Goal: Task Accomplishment & Management: Use online tool/utility

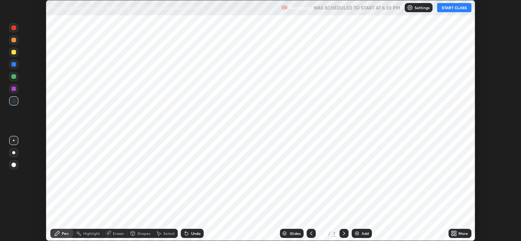
scroll to position [241, 521]
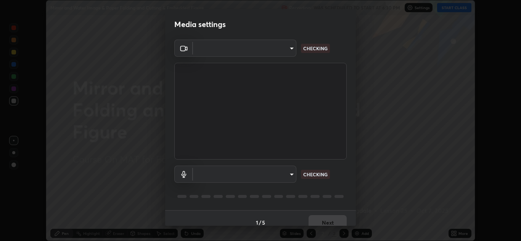
type input "a5fd4db2a2ff04be9e75800ceec395402009cfa99126b0c31c67d7c87717ec82"
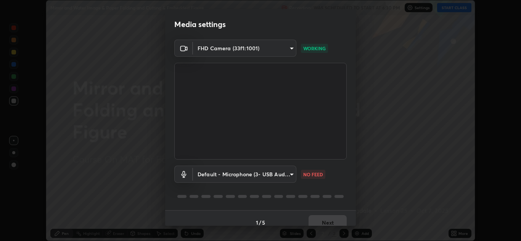
click at [292, 176] on body "Erase all Mirror and Water Image & Paper Folding and Cutting & Embedded Figure …" at bounding box center [260, 120] width 521 height 241
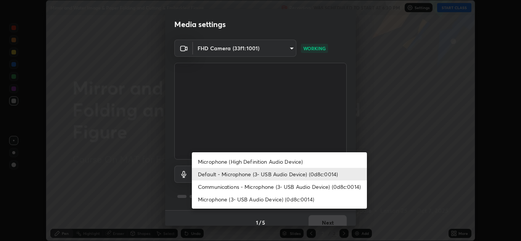
click at [273, 200] on li "Microphone (3- USB Audio Device) (0d8c:0014)" at bounding box center [279, 199] width 175 height 13
type input "f462e9c8acfac9851cb8a805aba7c3f14d825ed15c488d6e9f3582508e60f972"
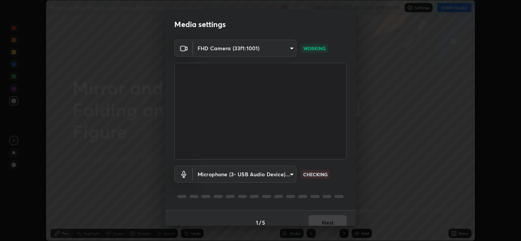
scroll to position [9, 0]
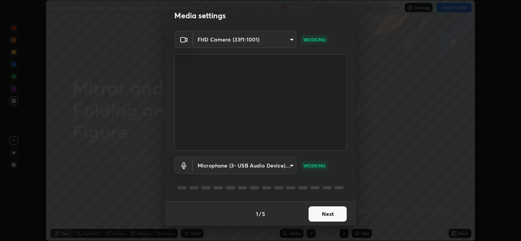
click at [315, 215] on button "Next" at bounding box center [328, 214] width 38 height 15
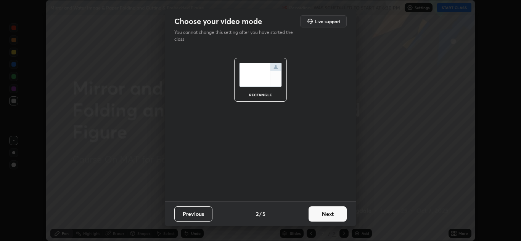
scroll to position [0, 0]
click at [315, 215] on button "Next" at bounding box center [328, 214] width 38 height 15
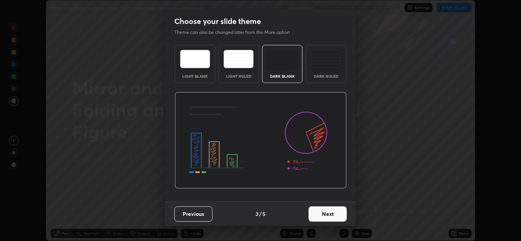
click at [313, 215] on button "Next" at bounding box center [328, 214] width 38 height 15
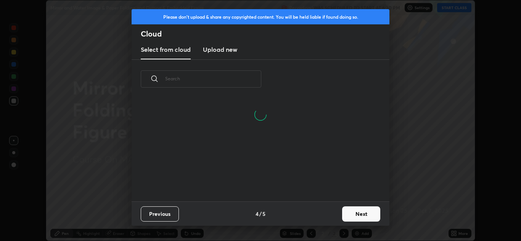
click at [228, 50] on h3 "Upload new" at bounding box center [220, 49] width 34 height 9
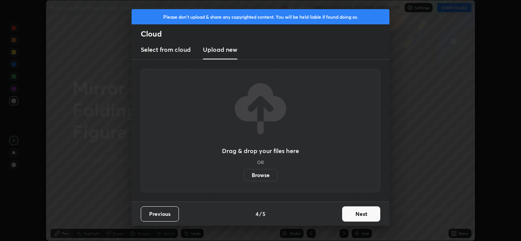
click at [252, 175] on label "Browse" at bounding box center [261, 175] width 34 height 12
click at [244, 175] on input "Browse" at bounding box center [244, 175] width 0 height 12
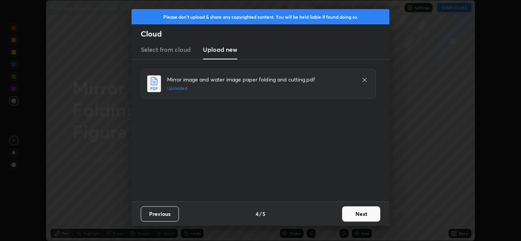
click at [357, 213] on button "Next" at bounding box center [361, 214] width 38 height 15
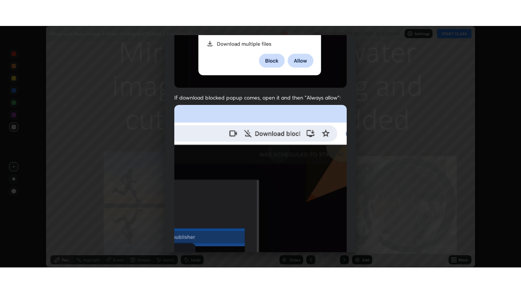
scroll to position [165, 0]
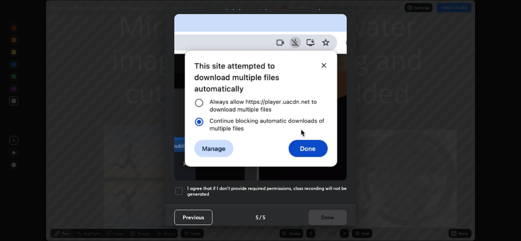
click at [256, 186] on h5 "I agree that if I don't provide required permissions, class recording will not …" at bounding box center [266, 192] width 159 height 12
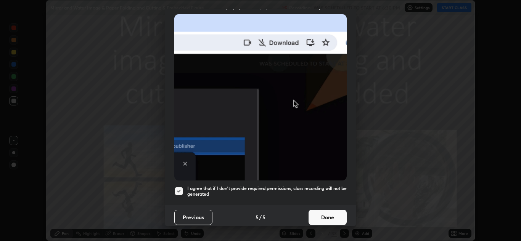
click at [323, 211] on button "Done" at bounding box center [328, 217] width 38 height 15
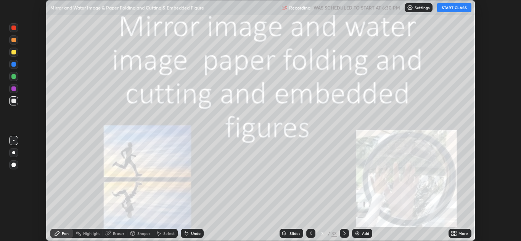
click at [459, 11] on button "START CLASS" at bounding box center [454, 7] width 34 height 9
click at [455, 234] on icon at bounding box center [454, 234] width 6 height 6
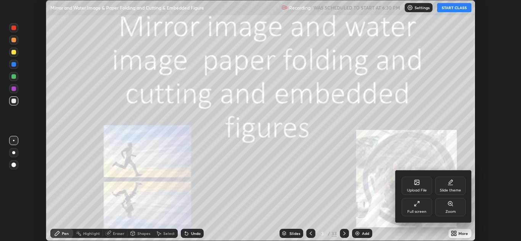
click at [418, 207] on icon at bounding box center [417, 204] width 6 height 6
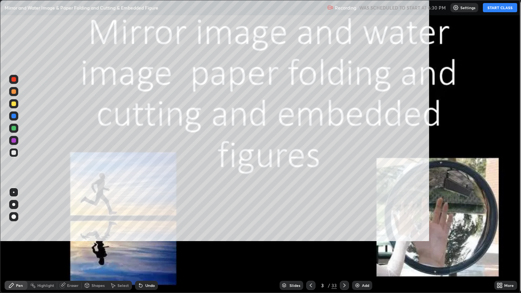
scroll to position [293, 521]
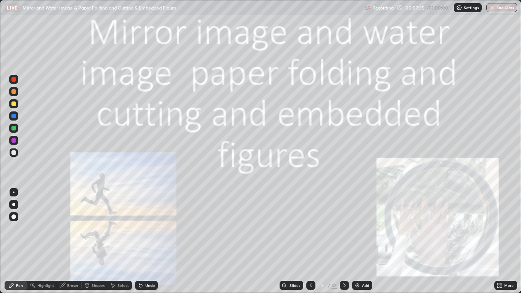
click at [344, 241] on icon at bounding box center [344, 285] width 6 height 6
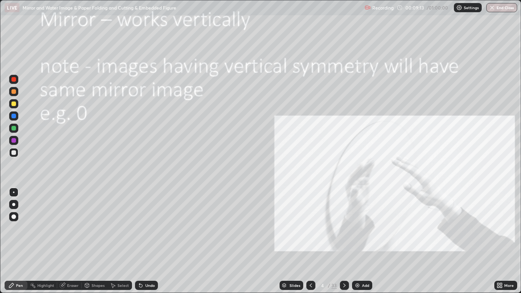
click at [15, 81] on div at bounding box center [13, 79] width 5 height 5
click at [343, 241] on icon at bounding box center [344, 285] width 6 height 6
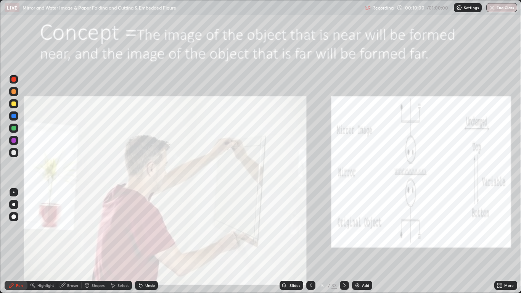
click at [344, 241] on icon at bounding box center [344, 285] width 6 height 6
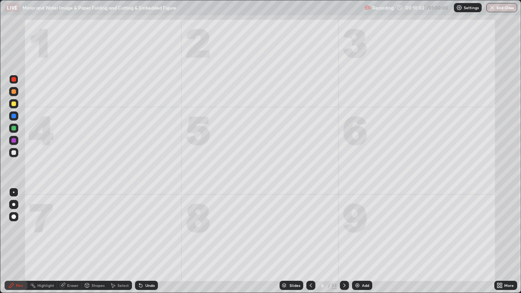
click at [310, 241] on icon at bounding box center [311, 285] width 6 height 6
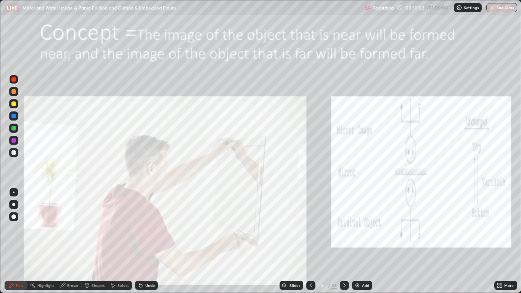
click at [362, 241] on div "Add" at bounding box center [365, 285] width 7 height 4
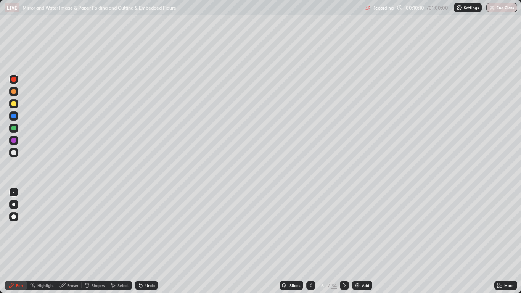
click at [13, 114] on div at bounding box center [13, 116] width 5 height 5
click at [13, 216] on div at bounding box center [13, 216] width 5 height 5
click at [14, 128] on div at bounding box center [13, 128] width 5 height 5
click at [13, 117] on div at bounding box center [13, 116] width 5 height 5
click at [344, 241] on icon at bounding box center [344, 285] width 6 height 6
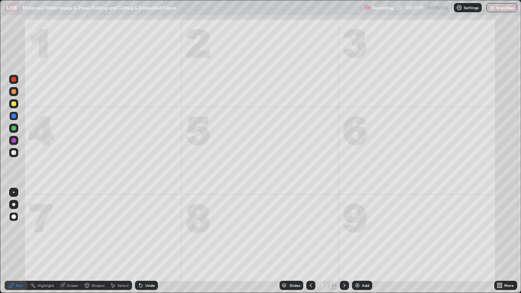
click at [14, 152] on div at bounding box center [13, 152] width 5 height 5
click at [344, 241] on icon at bounding box center [344, 285] width 6 height 6
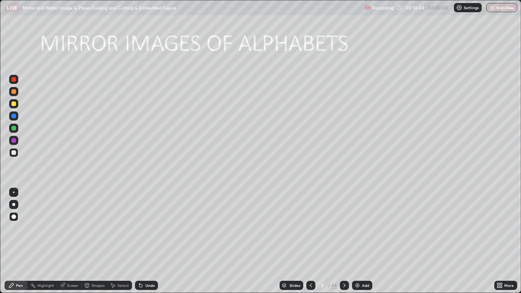
click at [14, 127] on div at bounding box center [13, 128] width 5 height 5
click at [13, 139] on div at bounding box center [13, 140] width 5 height 5
click at [73, 241] on div "Eraser" at bounding box center [72, 285] width 11 height 4
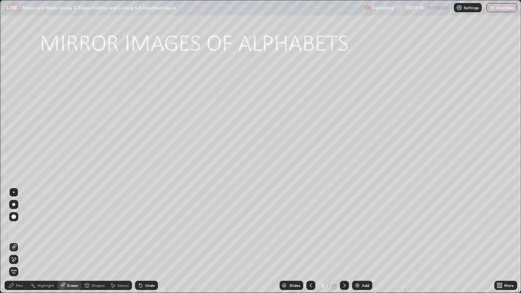
click at [13, 241] on div at bounding box center [13, 247] width 9 height 9
click at [29, 241] on div "Highlight" at bounding box center [42, 285] width 30 height 9
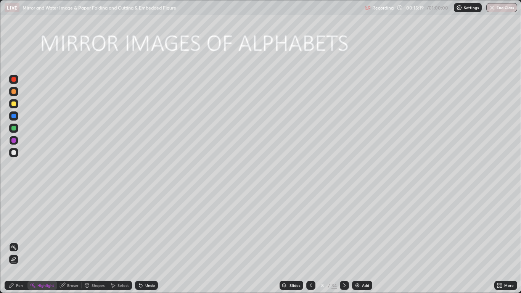
click at [24, 241] on div "Pen" at bounding box center [16, 285] width 23 height 9
click at [348, 241] on div at bounding box center [344, 285] width 9 height 9
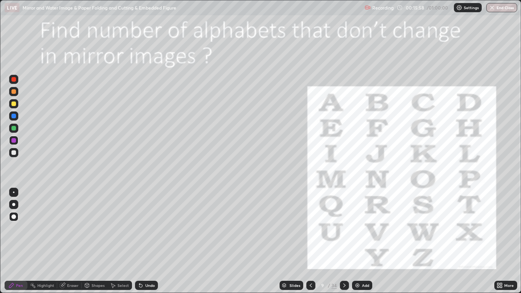
click at [37, 241] on div "Highlight" at bounding box center [42, 285] width 30 height 9
click at [13, 241] on icon at bounding box center [14, 260] width 2 height 2
click at [13, 129] on div at bounding box center [13, 128] width 5 height 5
click at [18, 241] on div "Pen" at bounding box center [19, 285] width 7 height 4
click at [14, 140] on div at bounding box center [13, 140] width 5 height 5
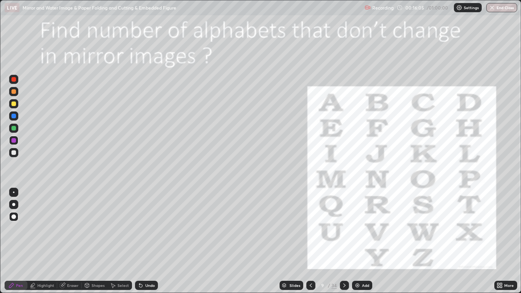
click at [13, 192] on div at bounding box center [14, 192] width 2 height 2
click at [14, 80] on div at bounding box center [13, 79] width 5 height 5
click at [344, 241] on icon at bounding box center [344, 285] width 6 height 6
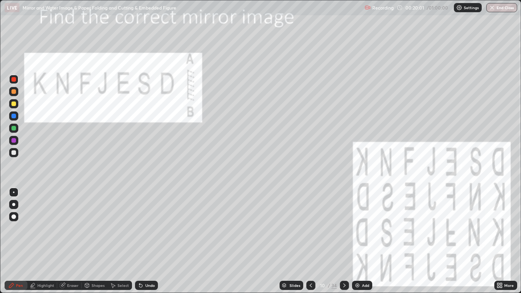
click at [343, 241] on icon at bounding box center [344, 285] width 6 height 6
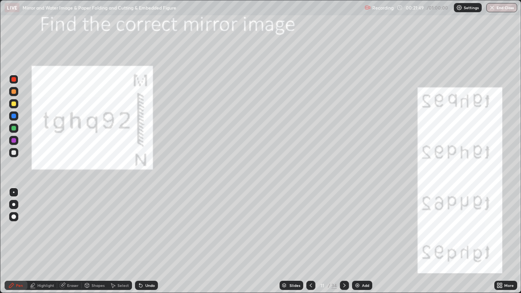
click at [344, 241] on icon at bounding box center [344, 285] width 6 height 6
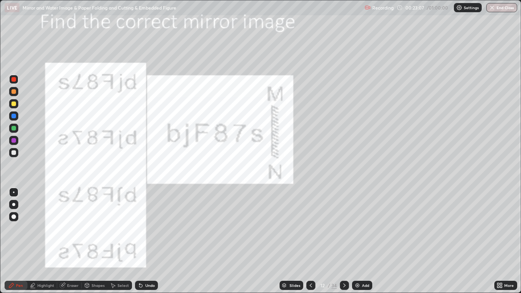
click at [343, 241] on div at bounding box center [344, 285] width 9 height 9
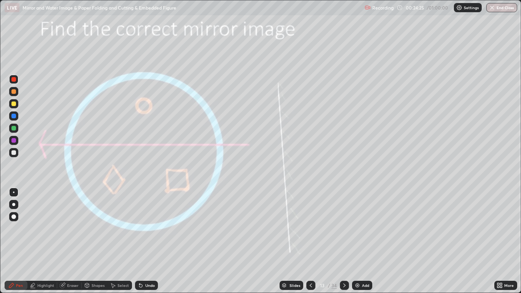
click at [98, 241] on div "Shapes" at bounding box center [98, 285] width 13 height 4
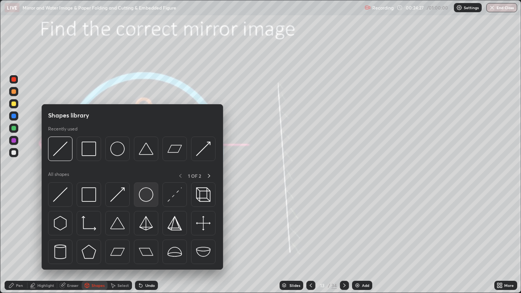
click at [143, 193] on img at bounding box center [146, 194] width 14 height 14
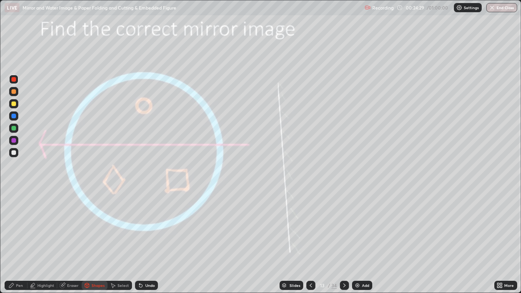
click at [16, 156] on div at bounding box center [13, 152] width 9 height 9
click at [19, 241] on div "Pen" at bounding box center [19, 285] width 7 height 4
click at [16, 129] on div at bounding box center [13, 128] width 5 height 5
click at [90, 241] on icon at bounding box center [87, 285] width 6 height 6
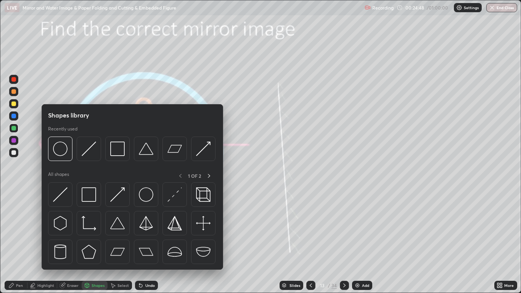
click at [61, 194] on img at bounding box center [60, 194] width 14 height 14
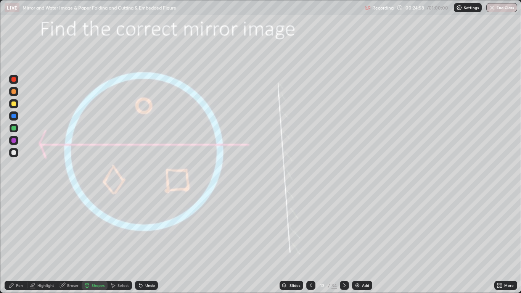
click at [146, 241] on div "Undo" at bounding box center [150, 285] width 10 height 4
click at [16, 241] on div "Pen" at bounding box center [19, 285] width 7 height 4
click at [13, 103] on div at bounding box center [13, 103] width 5 height 5
click at [15, 215] on div at bounding box center [13, 216] width 5 height 5
click at [342, 241] on icon at bounding box center [344, 285] width 6 height 6
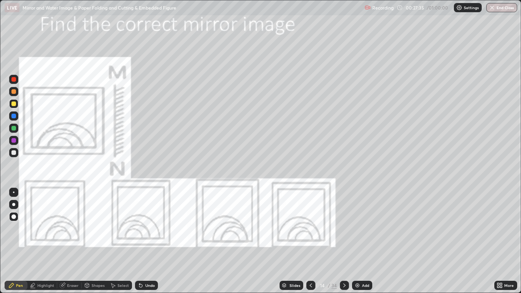
click at [95, 241] on div "Shapes" at bounding box center [98, 285] width 13 height 4
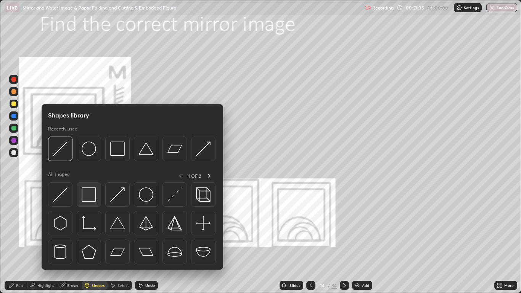
click at [89, 197] on img at bounding box center [89, 194] width 14 height 14
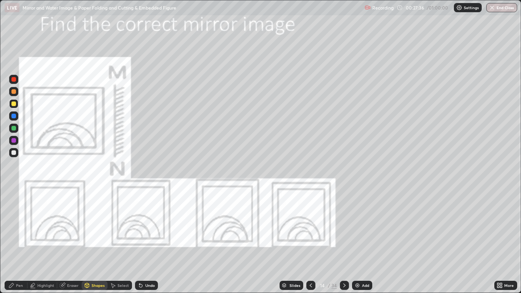
click at [15, 129] on div at bounding box center [13, 128] width 5 height 5
click at [17, 241] on div "Pen" at bounding box center [16, 285] width 23 height 9
click at [15, 127] on div at bounding box center [13, 128] width 5 height 5
click at [67, 241] on div "Eraser" at bounding box center [72, 285] width 11 height 4
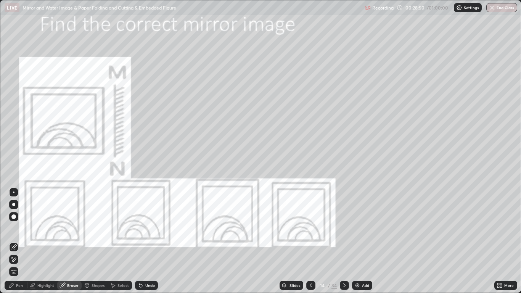
click at [15, 241] on div "Pen" at bounding box center [16, 285] width 23 height 9
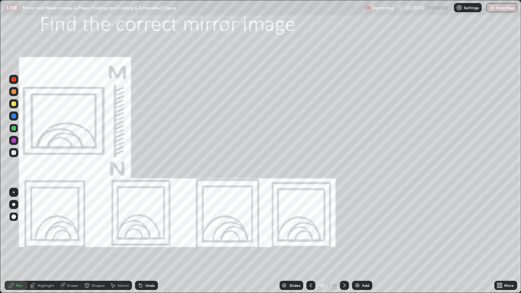
click at [50, 241] on div "Highlight" at bounding box center [45, 285] width 17 height 4
click at [13, 241] on icon at bounding box center [14, 260] width 2 height 2
click at [14, 119] on div at bounding box center [13, 115] width 9 height 9
click at [344, 241] on icon at bounding box center [344, 285] width 6 height 6
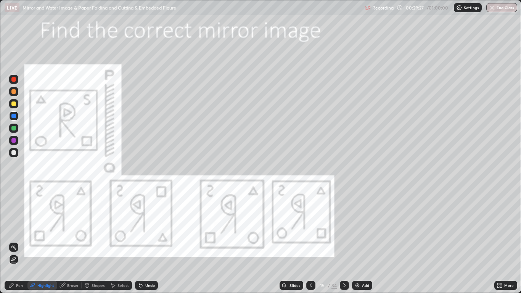
click at [77, 241] on div "Eraser" at bounding box center [72, 285] width 11 height 4
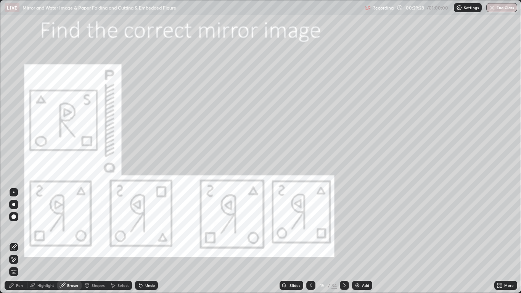
click at [93, 241] on div "Shapes" at bounding box center [98, 285] width 13 height 4
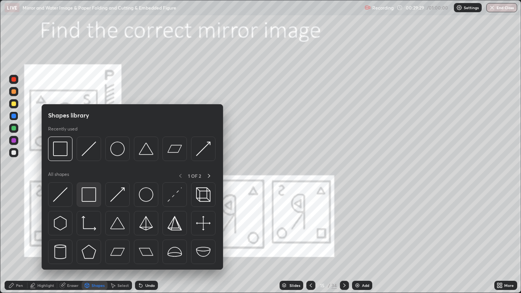
click at [90, 193] on img at bounding box center [89, 194] width 14 height 14
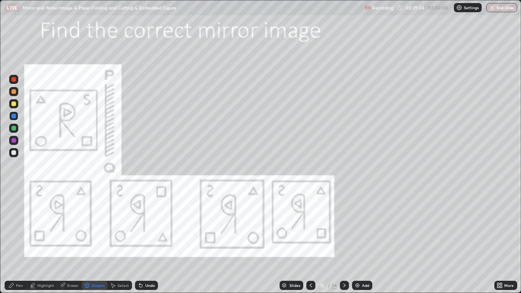
click at [18, 241] on div "Pen" at bounding box center [19, 285] width 7 height 4
click at [12, 104] on div at bounding box center [13, 103] width 5 height 5
click at [344, 241] on icon at bounding box center [344, 285] width 6 height 6
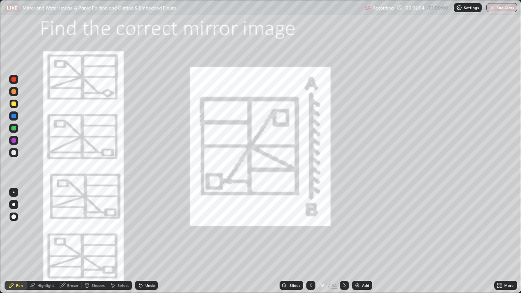
click at [344, 241] on icon at bounding box center [344, 285] width 6 height 6
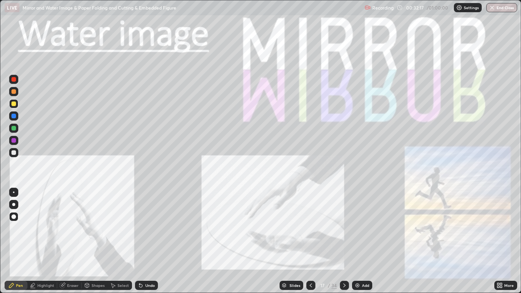
click at [344, 241] on icon at bounding box center [344, 285] width 6 height 6
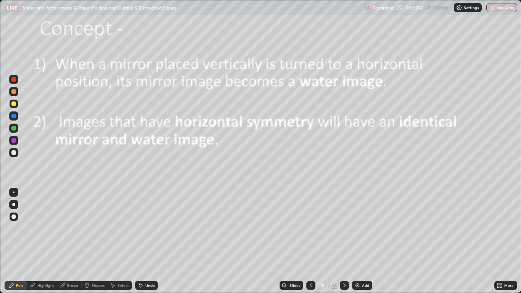
click at [143, 241] on div "Undo" at bounding box center [146, 285] width 23 height 9
click at [144, 241] on div "Undo" at bounding box center [146, 285] width 23 height 9
click at [360, 241] on div "Add" at bounding box center [362, 285] width 20 height 9
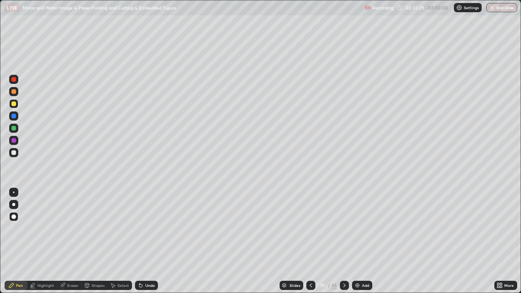
click at [344, 241] on icon at bounding box center [344, 285] width 6 height 6
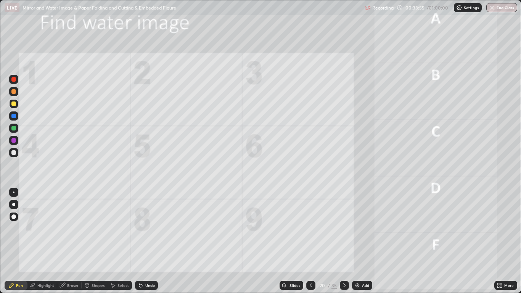
click at [70, 241] on div "Eraser" at bounding box center [72, 285] width 11 height 4
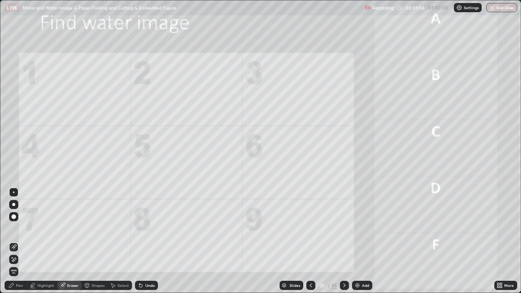
click at [16, 241] on icon at bounding box center [14, 259] width 4 height 4
click at [20, 241] on div "Pen" at bounding box center [19, 285] width 7 height 4
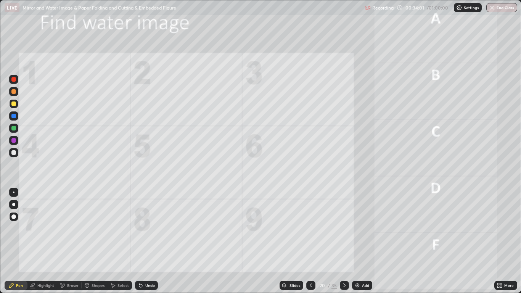
click at [14, 126] on div at bounding box center [13, 128] width 5 height 5
click at [19, 241] on div "Pen" at bounding box center [16, 285] width 23 height 9
click at [342, 241] on icon at bounding box center [344, 285] width 6 height 6
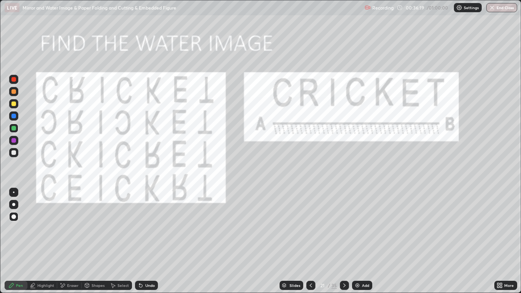
click at [340, 241] on div at bounding box center [344, 285] width 9 height 9
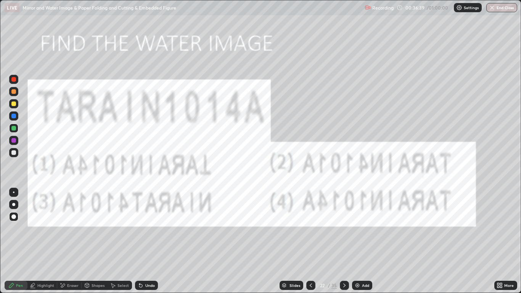
click at [344, 241] on icon at bounding box center [344, 285] width 6 height 6
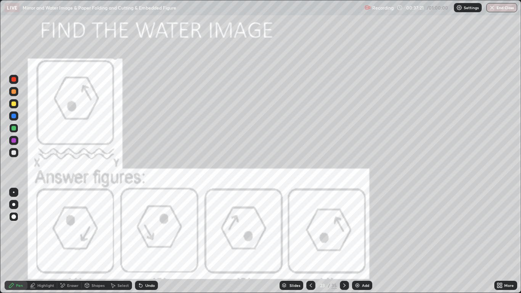
click at [344, 241] on icon at bounding box center [344, 285] width 6 height 6
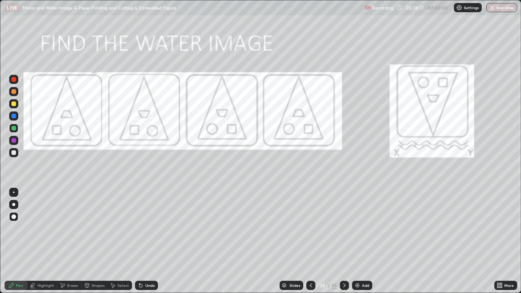
click at [344, 241] on icon at bounding box center [344, 285] width 6 height 6
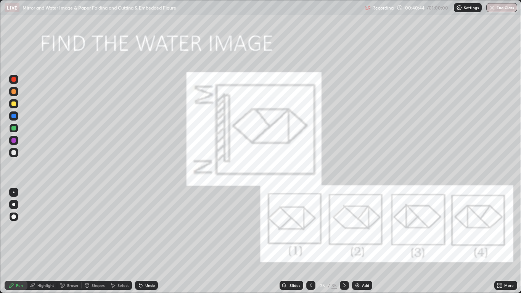
click at [69, 241] on div "Eraser" at bounding box center [69, 285] width 24 height 9
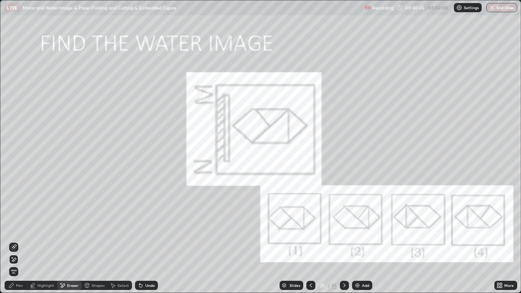
click at [15, 241] on span "Erase all" at bounding box center [14, 271] width 8 height 5
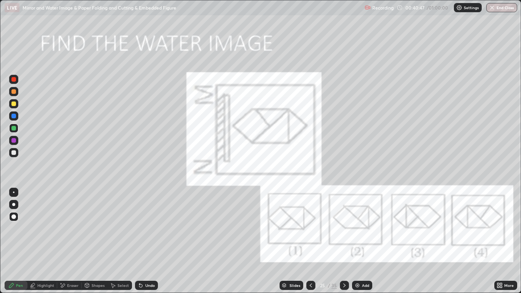
click at [14, 204] on div at bounding box center [13, 204] width 3 height 3
click at [13, 137] on div at bounding box center [13, 140] width 9 height 9
click at [10, 119] on div at bounding box center [13, 115] width 9 height 9
click at [71, 241] on div "Eraser" at bounding box center [72, 285] width 11 height 4
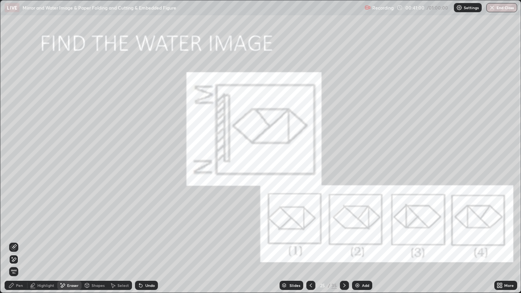
click at [66, 241] on div "Eraser" at bounding box center [69, 285] width 24 height 9
click at [45, 241] on div "Highlight" at bounding box center [45, 285] width 17 height 4
click at [95, 241] on div "Shapes" at bounding box center [98, 285] width 13 height 4
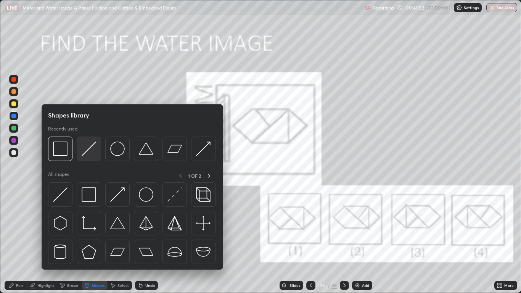
click at [91, 148] on img at bounding box center [89, 148] width 14 height 14
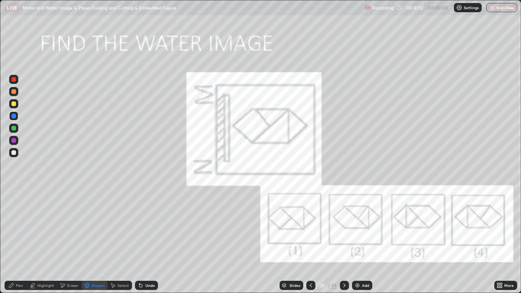
click at [17, 241] on div "Pen" at bounding box center [19, 285] width 7 height 4
click at [92, 241] on div "Shapes" at bounding box center [98, 285] width 13 height 4
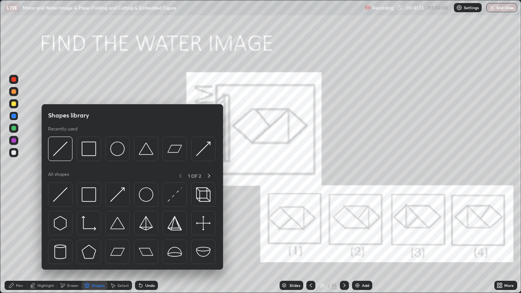
click at [61, 194] on img at bounding box center [60, 194] width 14 height 14
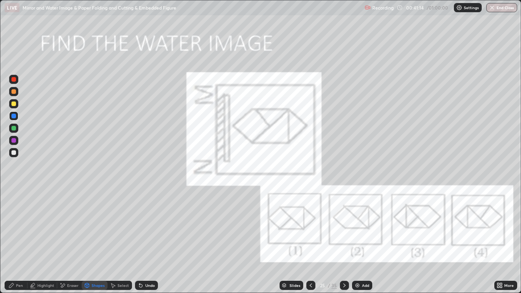
click at [14, 128] on div at bounding box center [13, 128] width 5 height 5
click at [15, 241] on div "Pen" at bounding box center [16, 285] width 23 height 9
click at [347, 241] on div at bounding box center [344, 285] width 9 height 9
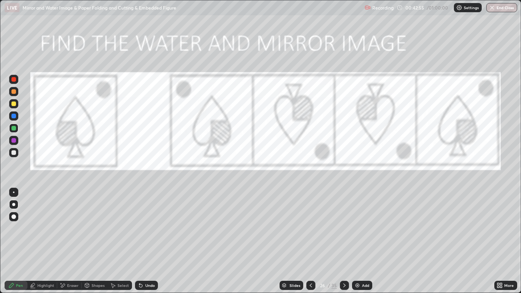
click at [344, 241] on icon at bounding box center [344, 285] width 6 height 6
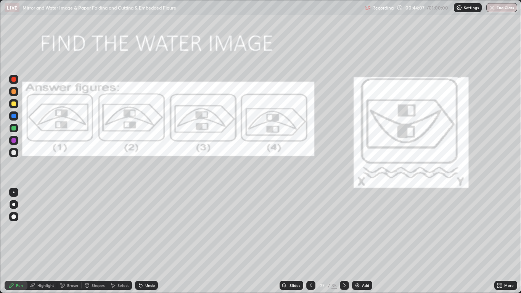
click at [344, 241] on icon at bounding box center [344, 285] width 6 height 6
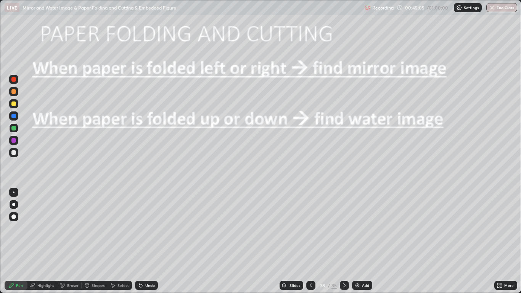
click at [344, 241] on icon at bounding box center [344, 285] width 2 height 4
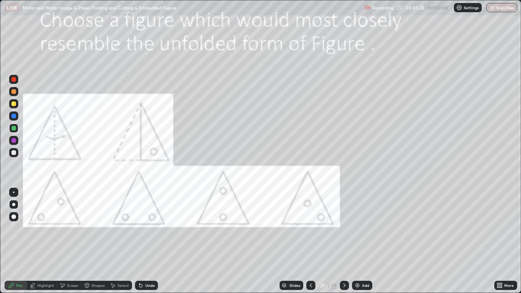
click at [13, 79] on div at bounding box center [13, 79] width 5 height 5
click at [13, 204] on div at bounding box center [13, 204] width 3 height 3
click at [346, 241] on icon at bounding box center [344, 285] width 6 height 6
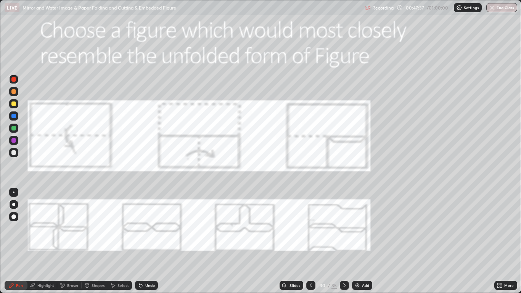
click at [14, 192] on div at bounding box center [14, 192] width 2 height 2
click at [14, 129] on div at bounding box center [13, 128] width 5 height 5
click at [344, 241] on icon at bounding box center [344, 285] width 6 height 6
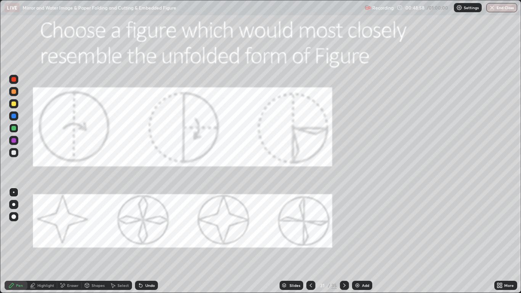
click at [14, 140] on div at bounding box center [13, 140] width 5 height 5
click at [344, 241] on icon at bounding box center [344, 285] width 6 height 6
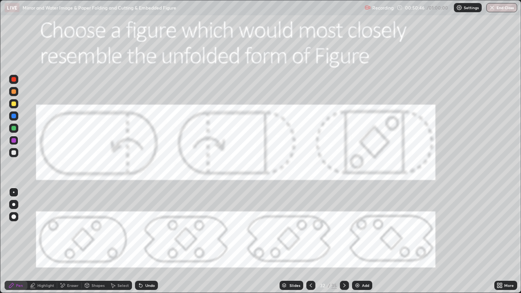
click at [14, 129] on div at bounding box center [13, 128] width 5 height 5
click at [492, 12] on button "End Class" at bounding box center [501, 7] width 31 height 9
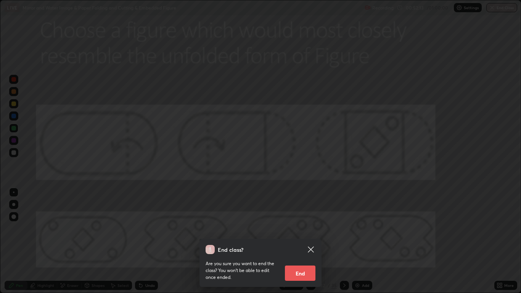
click at [307, 241] on button "End" at bounding box center [300, 272] width 31 height 15
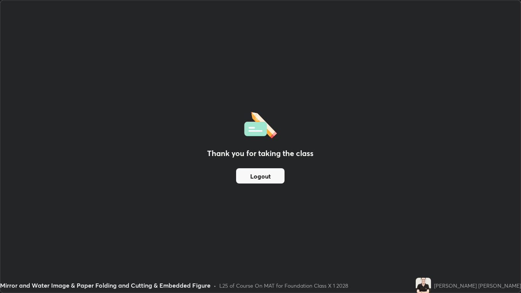
click at [264, 174] on button "Logout" at bounding box center [260, 175] width 48 height 15
